Goal: Task Accomplishment & Management: Manage account settings

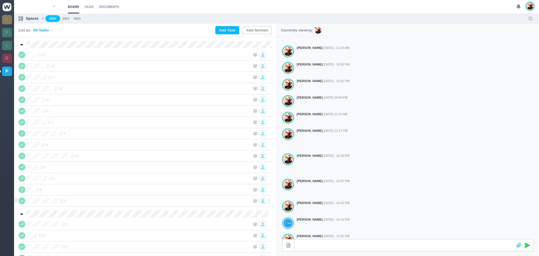
click at [20, 201] on icon at bounding box center [22, 201] width 4 height 4
click at [98, 203] on div "6" at bounding box center [155, 200] width 191 height 7
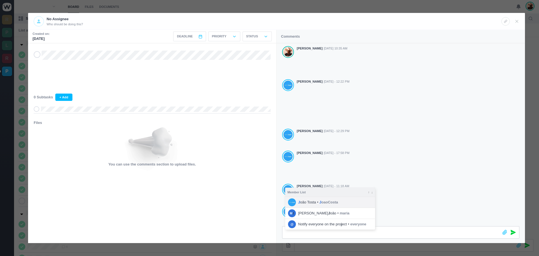
click at [329, 202] on span "J oaoCosta" at bounding box center [329, 202] width 19 height 6
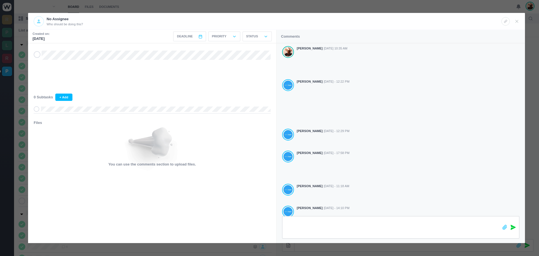
click at [513, 226] on icon at bounding box center [513, 227] width 5 height 5
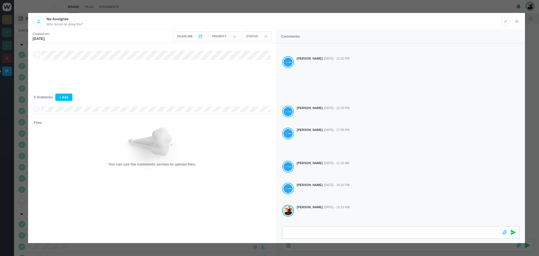
click at [517, 21] on icon at bounding box center [517, 21] width 5 height 5
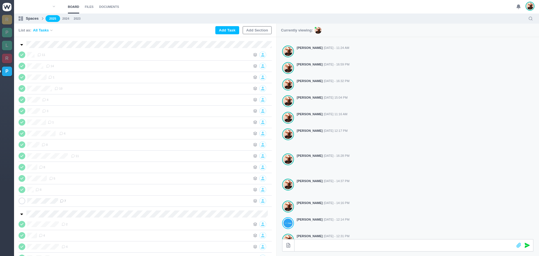
click at [257, 28] on button "Add Section" at bounding box center [257, 30] width 29 height 8
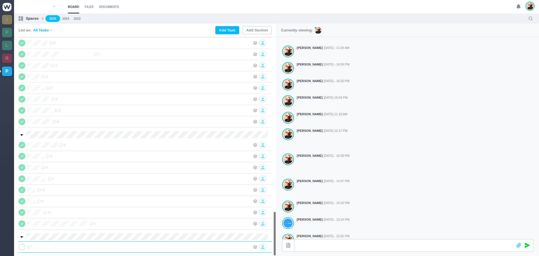
scroll to position [0, 0]
click at [269, 246] on icon at bounding box center [269, 246] width 5 height 5
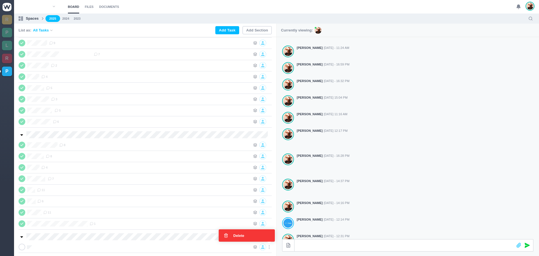
click at [248, 233] on div "Delete" at bounding box center [247, 235] width 56 height 12
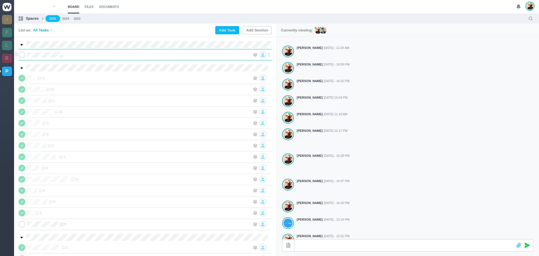
click at [94, 52] on div at bounding box center [158, 54] width 185 height 7
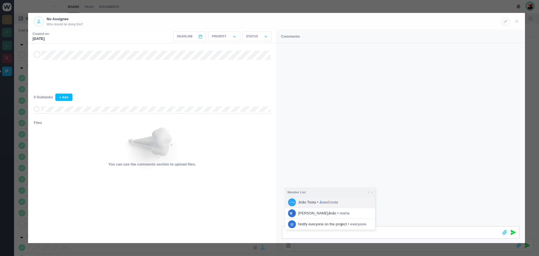
click at [322, 203] on span "J oaoCosta" at bounding box center [329, 202] width 19 height 6
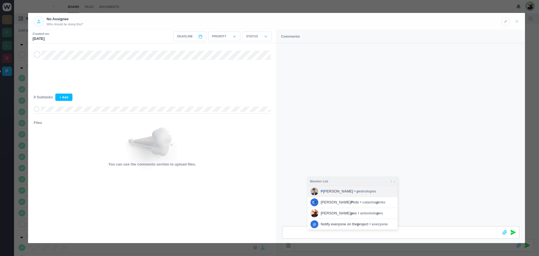
click at [357, 192] on span "p edrolopes" at bounding box center [367, 191] width 20 height 6
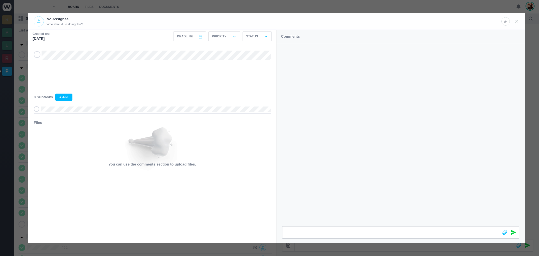
click at [514, 231] on icon at bounding box center [513, 232] width 5 height 5
click at [516, 22] on use at bounding box center [517, 21] width 3 height 3
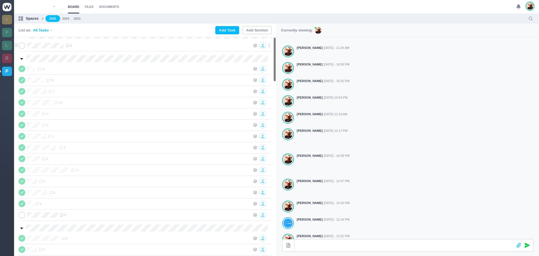
scroll to position [0, 0]
